Goal: Find specific page/section: Find specific page/section

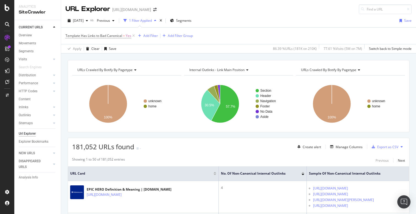
scroll to position [58, 0]
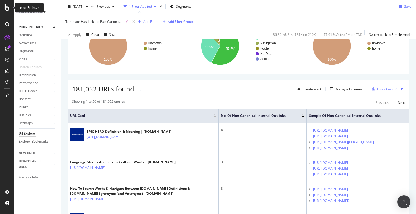
click at [6, 11] on icon at bounding box center [7, 7] width 5 height 7
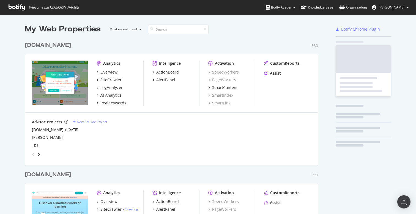
scroll to position [214, 416]
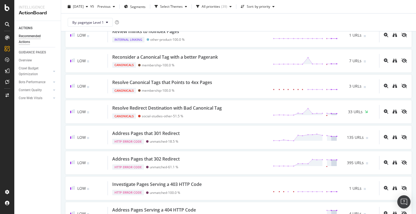
scroll to position [731, 0]
